Goal: Check status: Check status

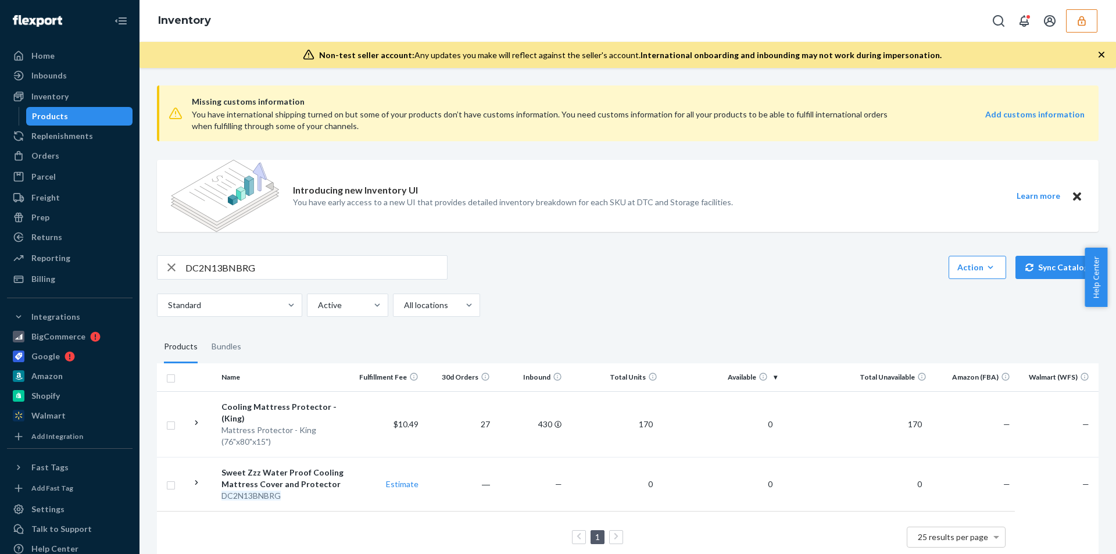
click at [1082, 24] on icon "button" at bounding box center [1082, 21] width 12 height 12
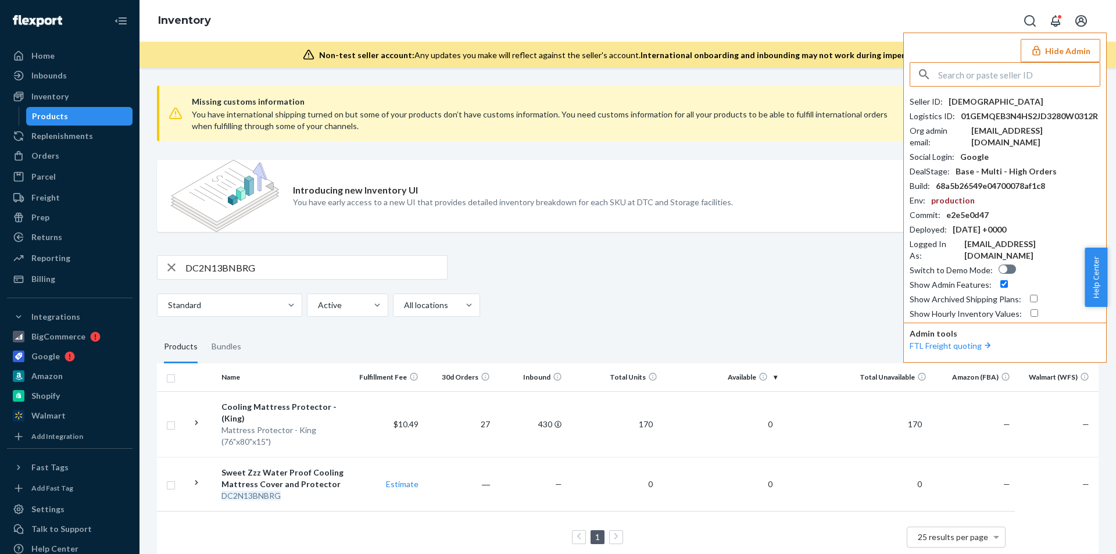
click at [1032, 73] on input "text" at bounding box center [1019, 74] width 162 height 23
type input "lauren@4mavericks.com"
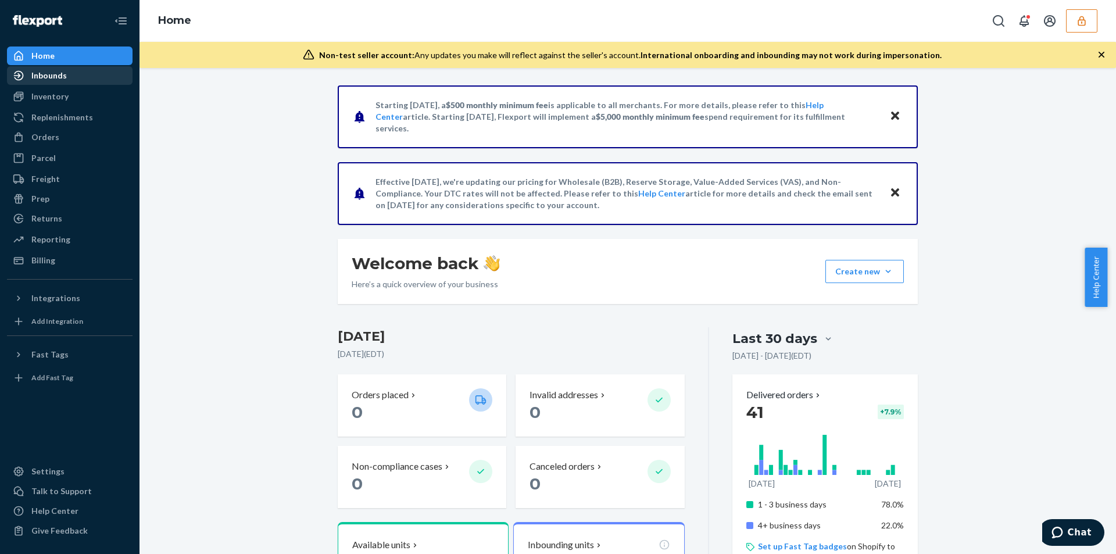
click at [41, 73] on div "Inbounds" at bounding box center [48, 76] width 35 height 12
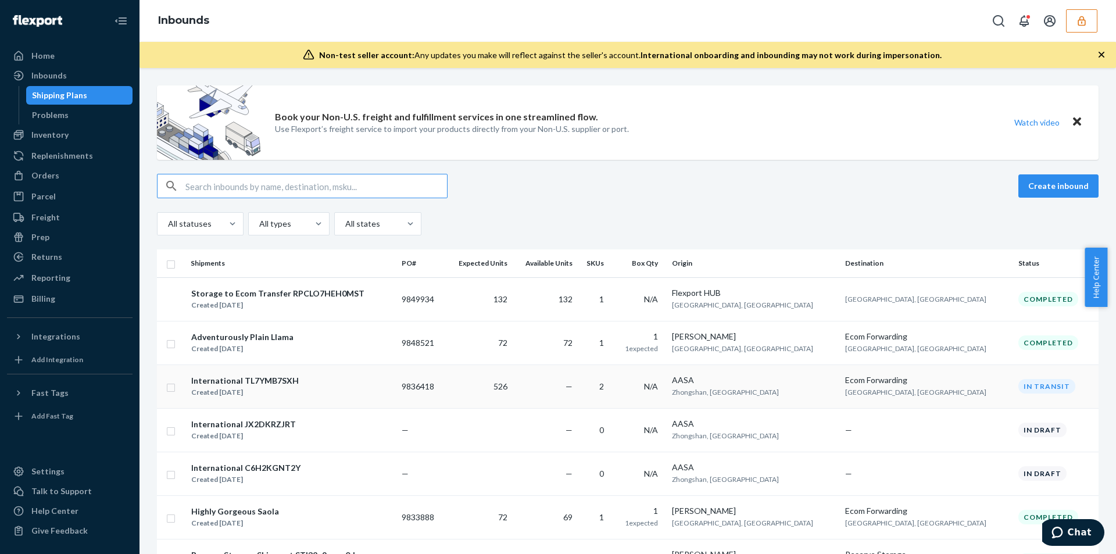
click at [392, 383] on div "International TL7YMB7SXH Created Jul 1, 2025" at bounding box center [292, 386] width 202 height 24
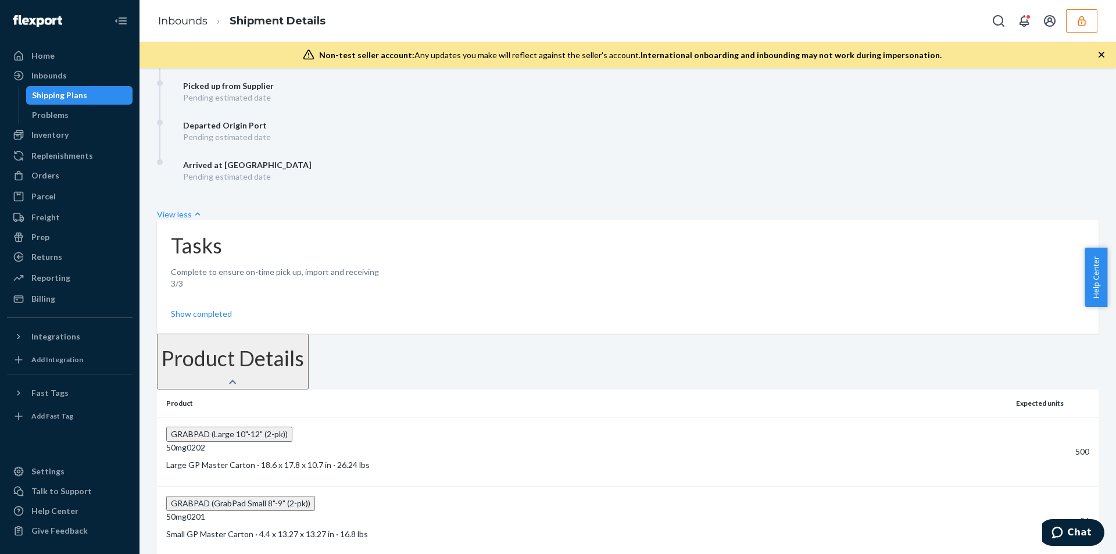
scroll to position [251, 0]
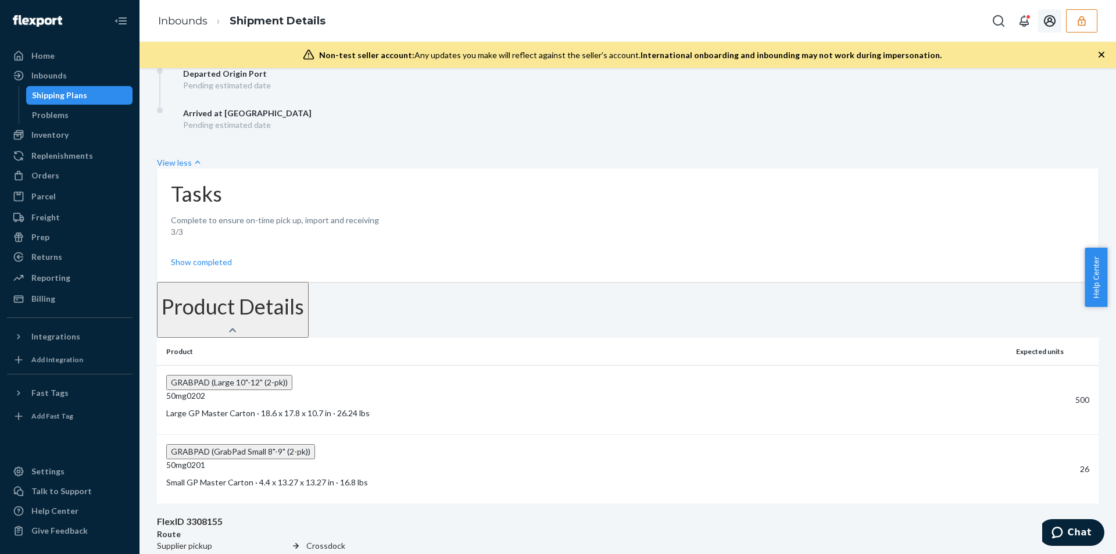
click at [1081, 23] on icon "button" at bounding box center [1082, 21] width 12 height 12
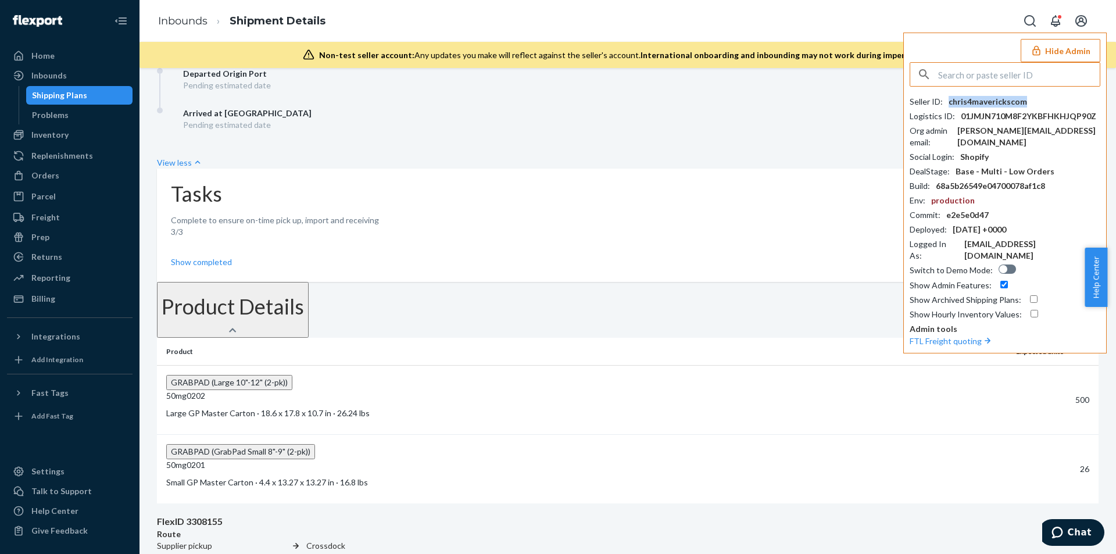
click at [1000, 101] on div "chris4maverickscom" at bounding box center [988, 102] width 78 height 12
click at [64, 77] on div "Inbounds" at bounding box center [48, 76] width 35 height 12
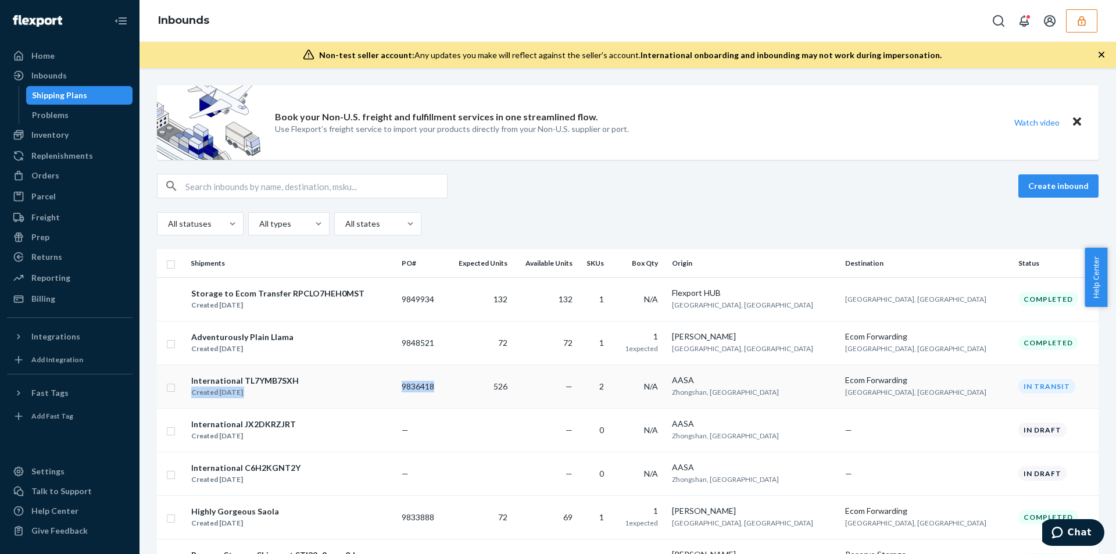
drag, startPoint x: 556, startPoint y: 387, endPoint x: 427, endPoint y: 385, distance: 129.0
click at [427, 385] on tr "International TL7YMB7SXH Created Jul 1, 2025 9836418 526 — 2 N/A AASA Zhongshan…" at bounding box center [628, 386] width 942 height 44
copy tr "Created Jul 1, 2025 9836418"
click at [577, 388] on td "—" at bounding box center [544, 386] width 65 height 44
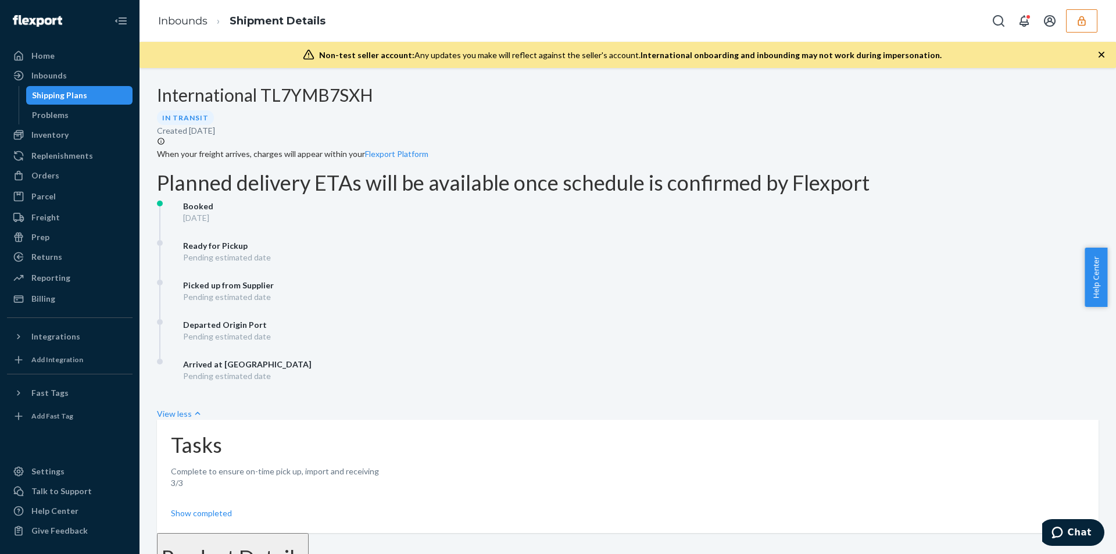
drag, startPoint x: 756, startPoint y: 201, endPoint x: 847, endPoint y: 196, distance: 91.3
copy p "FlexID 3308155"
click at [1078, 23] on icon "button" at bounding box center [1082, 21] width 12 height 12
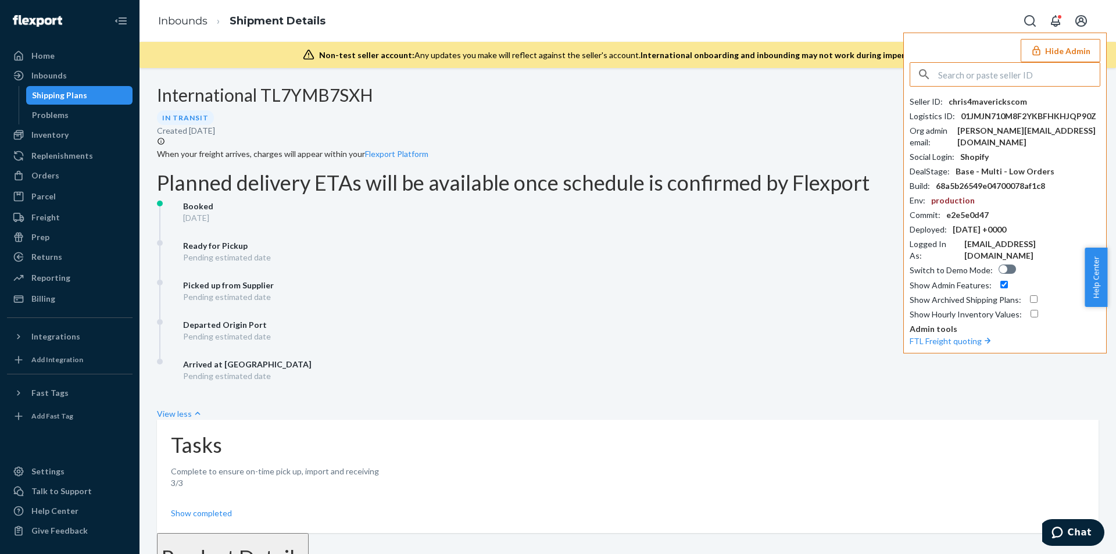
click at [1006, 73] on input "text" at bounding box center [1019, 74] width 162 height 23
type input "brightlightsinc550@gmail.com"
